Goal: Transaction & Acquisition: Purchase product/service

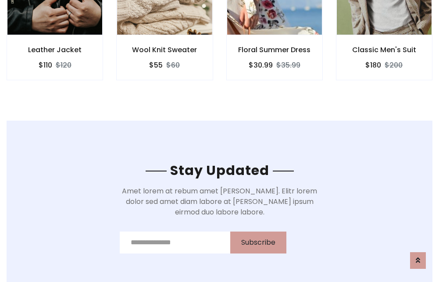
scroll to position [1320, 0]
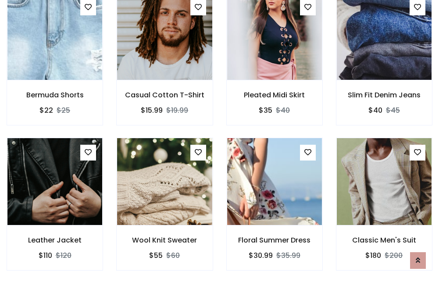
click at [220, 141] on div "Floral Summer Dress $30.99 $35.99" at bounding box center [275, 210] width 110 height 145
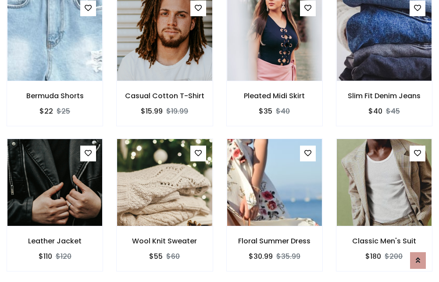
click at [220, 141] on div "Floral Summer Dress $30.99 $35.99" at bounding box center [275, 210] width 110 height 145
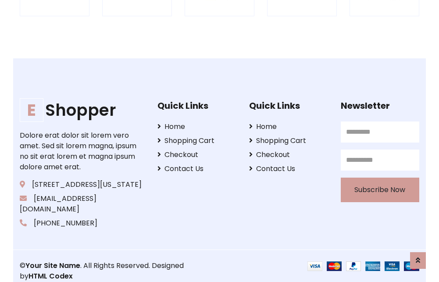
scroll to position [1668, 0]
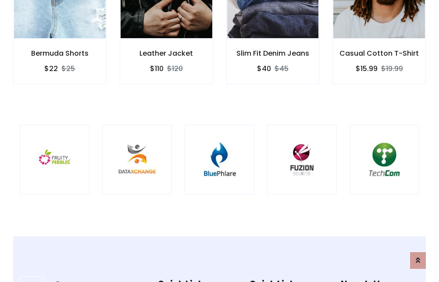
click at [219, 141] on img at bounding box center [219, 159] width 48 height 48
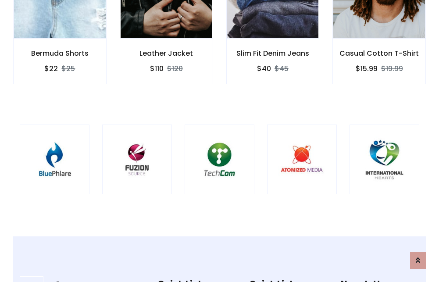
click at [219, 141] on img at bounding box center [219, 159] width 48 height 48
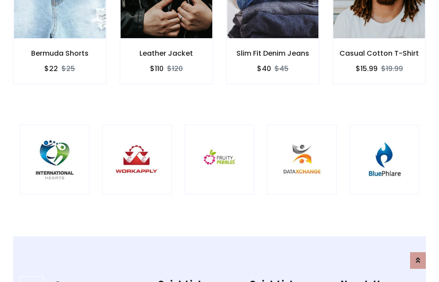
click at [219, 141] on img at bounding box center [219, 159] width 48 height 48
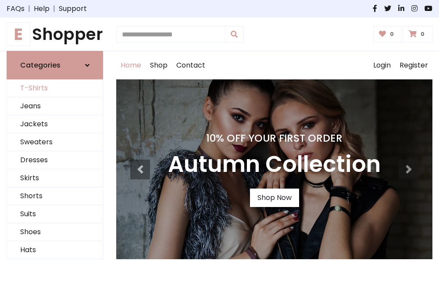
click at [55, 89] on link "T-Shirts" at bounding box center [55, 88] width 96 height 18
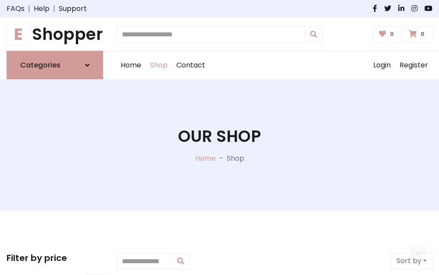
scroll to position [351, 0]
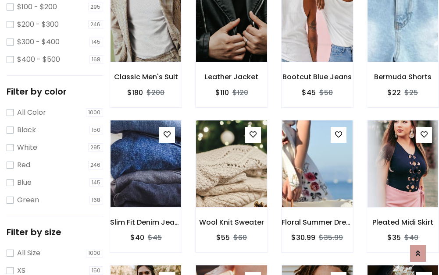
scroll to position [44, 0]
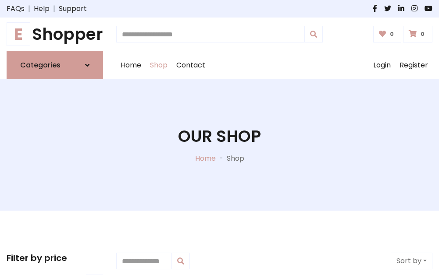
click at [55, 34] on h1 "E Shopper" at bounding box center [55, 34] width 96 height 19
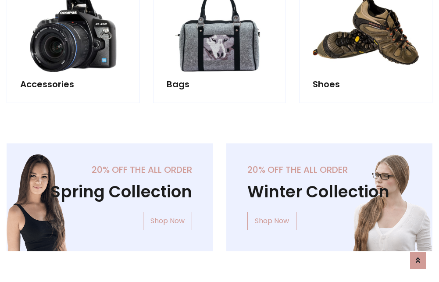
scroll to position [851, 0]
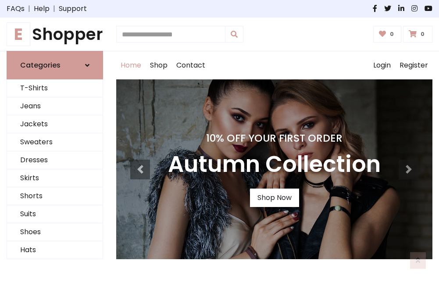
scroll to position [287, 0]
